Goal: Information Seeking & Learning: Learn about a topic

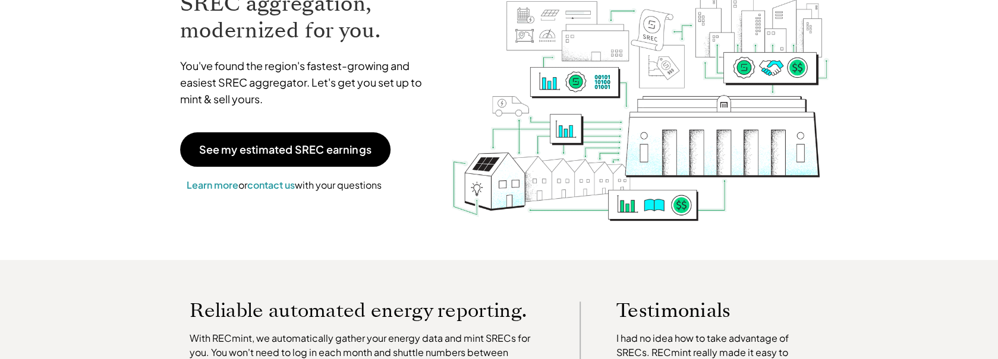
scroll to position [46, 0]
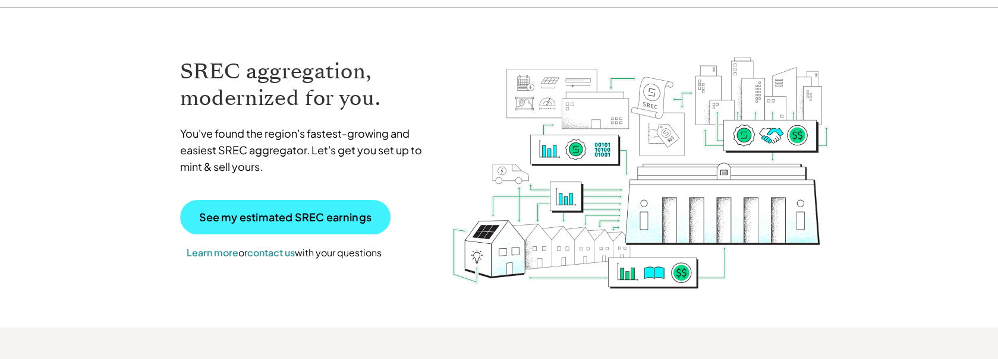
click at [293, 216] on p "See my estimated SREC earnings" at bounding box center [285, 217] width 172 height 11
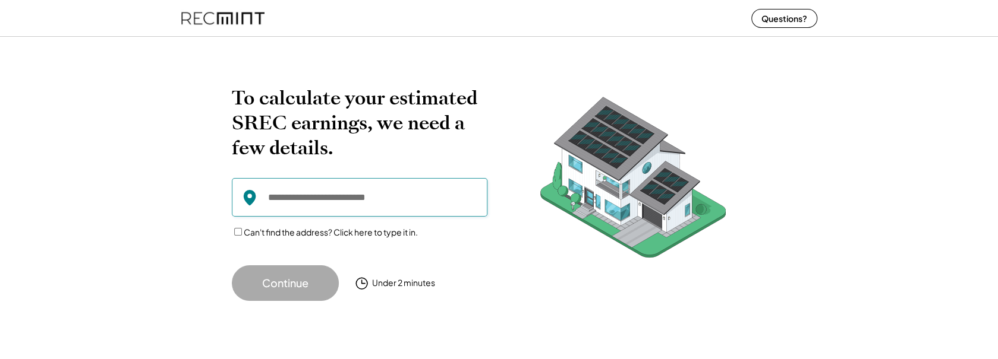
click at [296, 199] on input "input" at bounding box center [359, 197] width 255 height 39
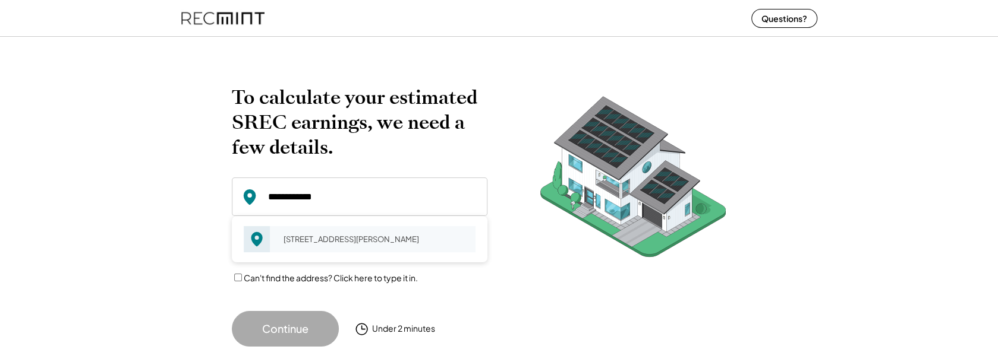
click at [292, 241] on div "7521 Pepperell Dr Bethesda, MD 20817" at bounding box center [376, 239] width 200 height 17
type input "**********"
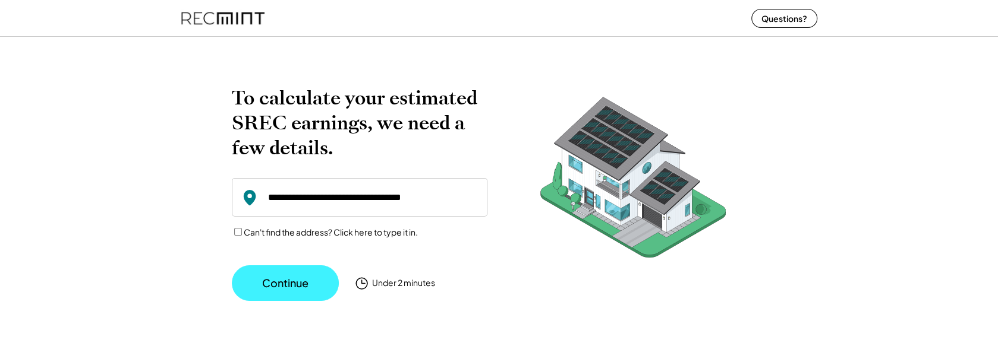
scroll to position [1, 0]
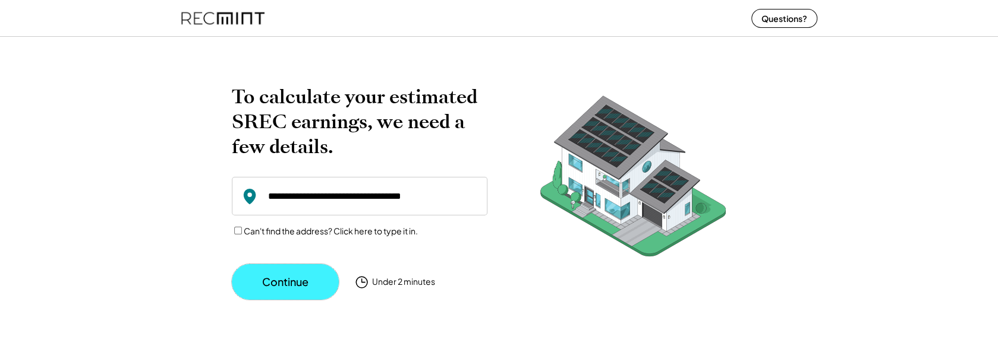
click at [294, 283] on button "Continue" at bounding box center [285, 282] width 107 height 36
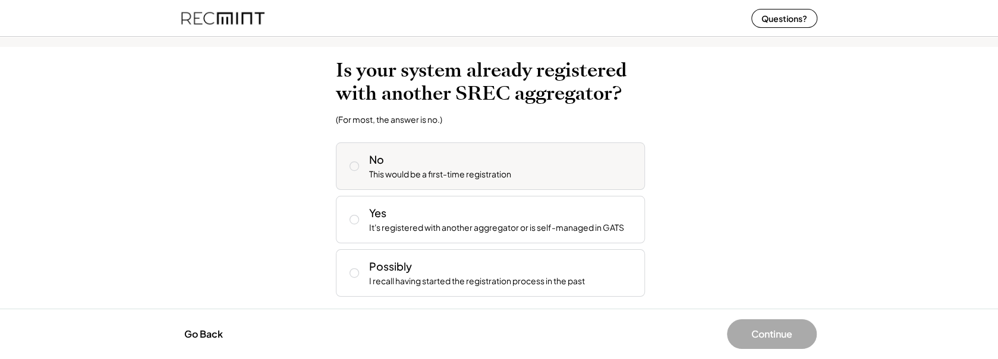
click at [351, 161] on icon at bounding box center [354, 166] width 12 height 12
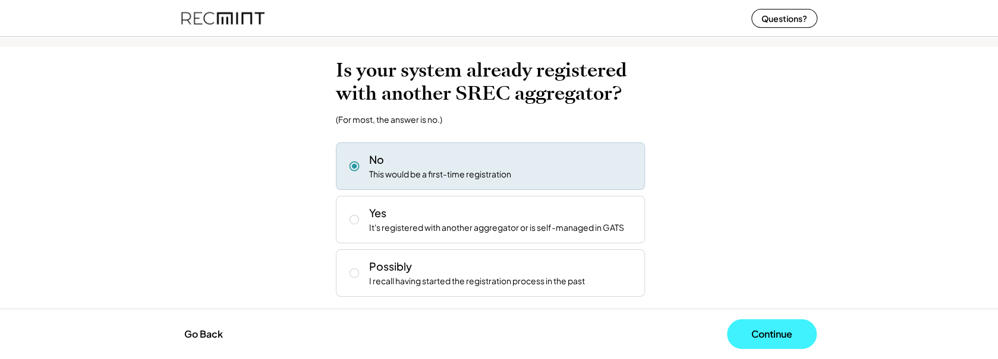
click at [760, 335] on button "Continue" at bounding box center [772, 335] width 90 height 30
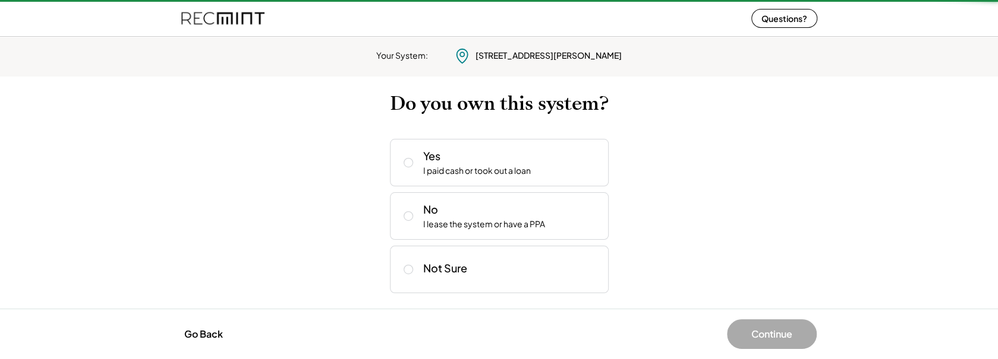
scroll to position [0, 0]
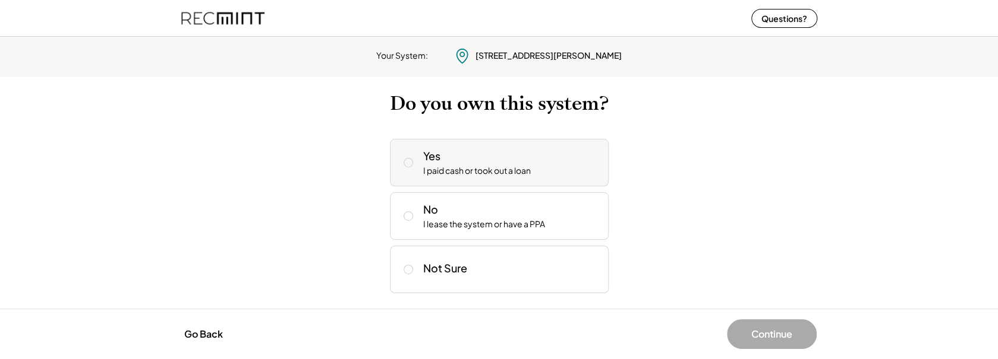
click at [405, 163] on icon at bounding box center [408, 163] width 12 height 12
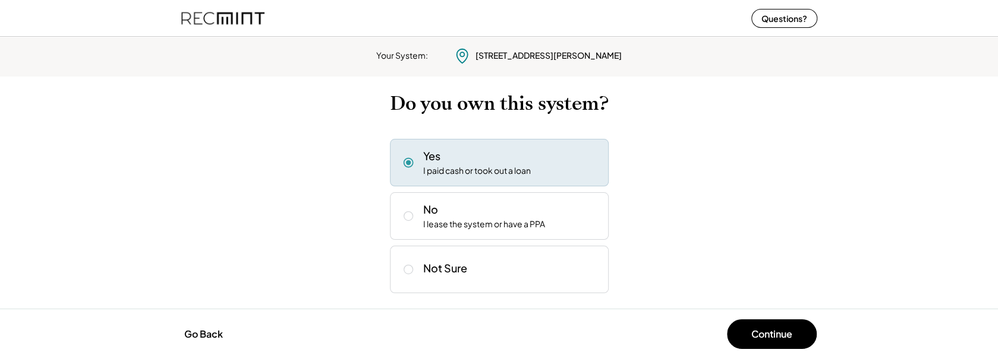
click at [795, 351] on div "Go Back Continue" at bounding box center [499, 334] width 998 height 50
